Goal: Task Accomplishment & Management: Manage account settings

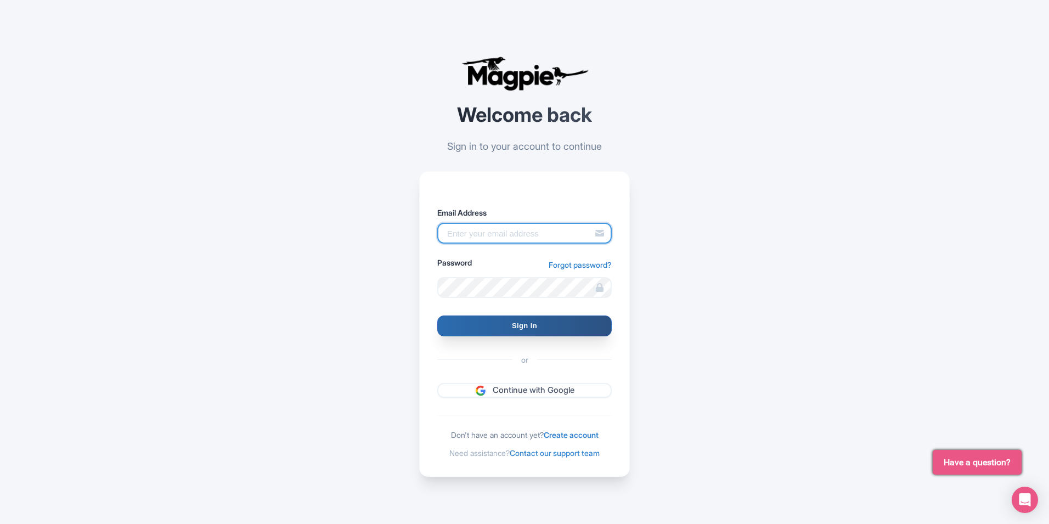
type input "contact@louisvillefoodtours.com"
click at [549, 319] on input "Sign In" at bounding box center [524, 325] width 174 height 21
type input "Signing in..."
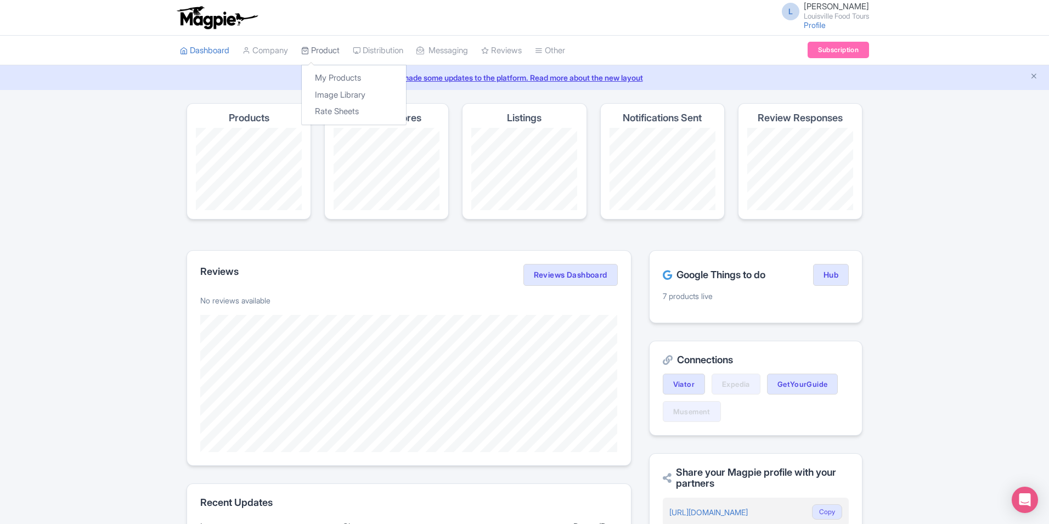
click at [326, 46] on link "Product" at bounding box center [320, 51] width 38 height 30
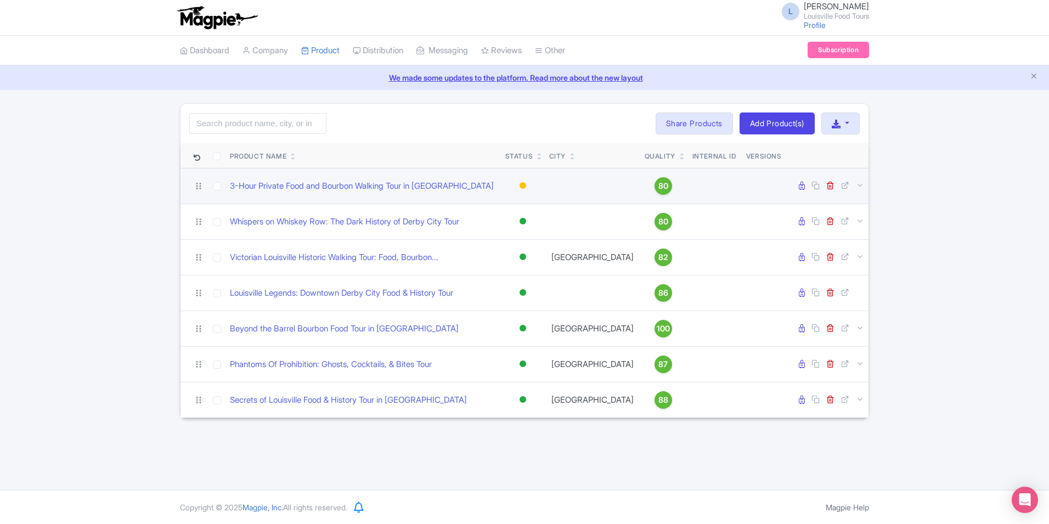
click at [753, 183] on td at bounding box center [764, 186] width 44 height 36
click at [802, 188] on icon at bounding box center [802, 186] width 6 height 8
